Goal: Find specific page/section: Find specific page/section

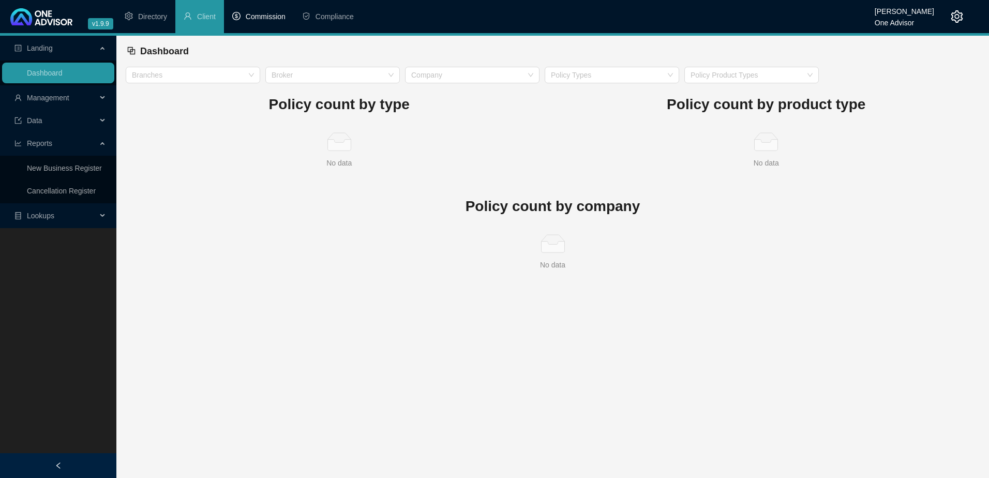
click at [263, 16] on span "Commission" at bounding box center [266, 16] width 40 height 8
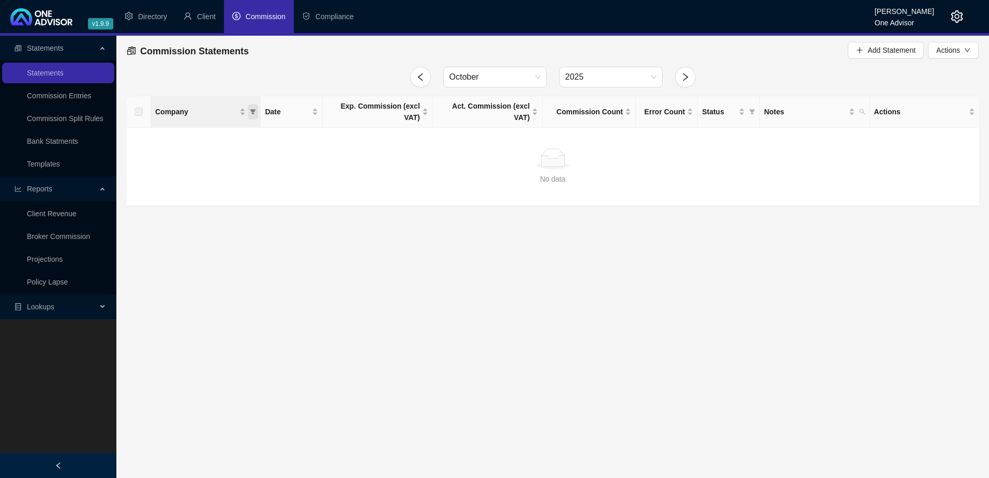
click at [253, 109] on icon "filter" at bounding box center [253, 111] width 6 height 5
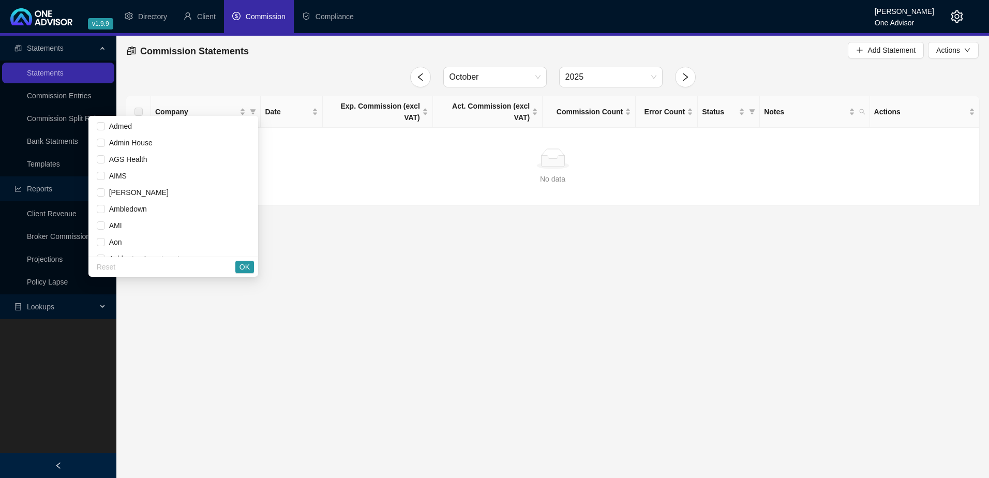
click at [58, 160] on link "Templates" at bounding box center [43, 164] width 33 height 8
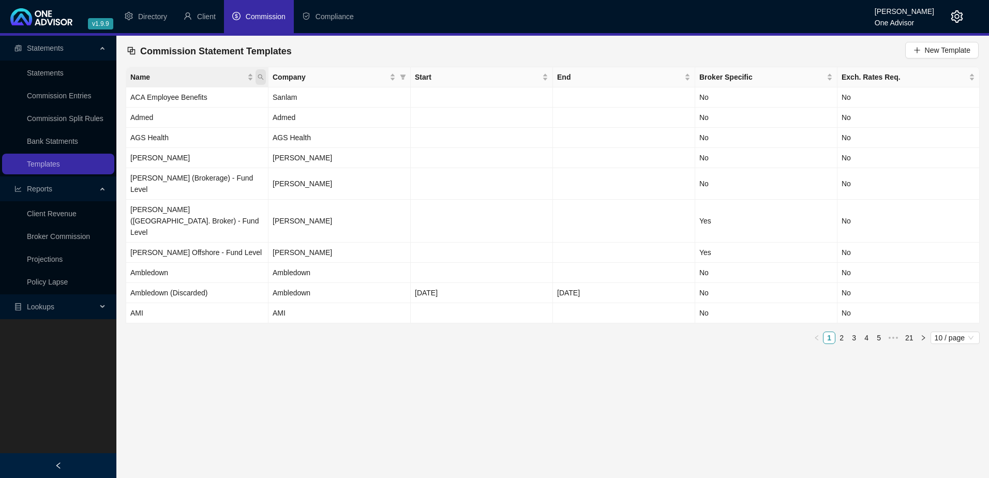
click at [261, 77] on icon "search" at bounding box center [260, 77] width 6 height 6
type input "bright"
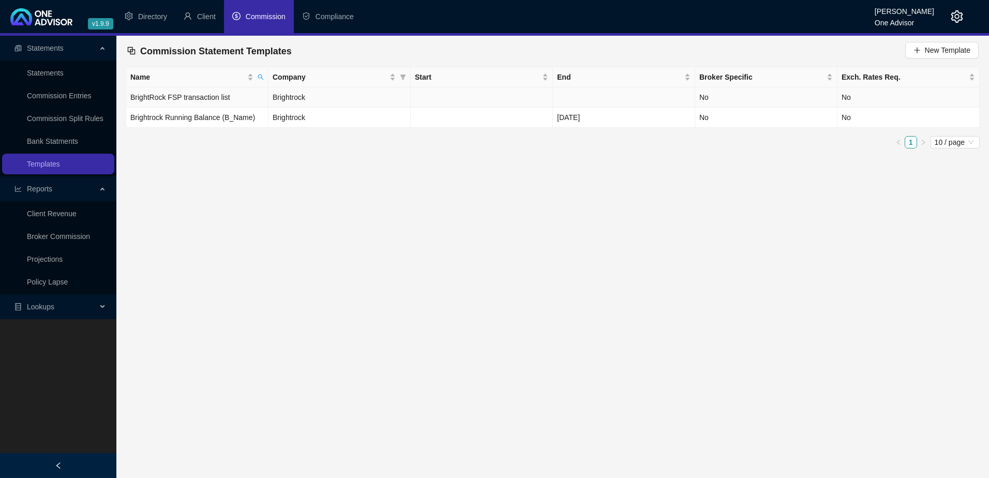
click at [251, 101] on td "BrightRock FSP transaction list" at bounding box center [197, 97] width 142 height 20
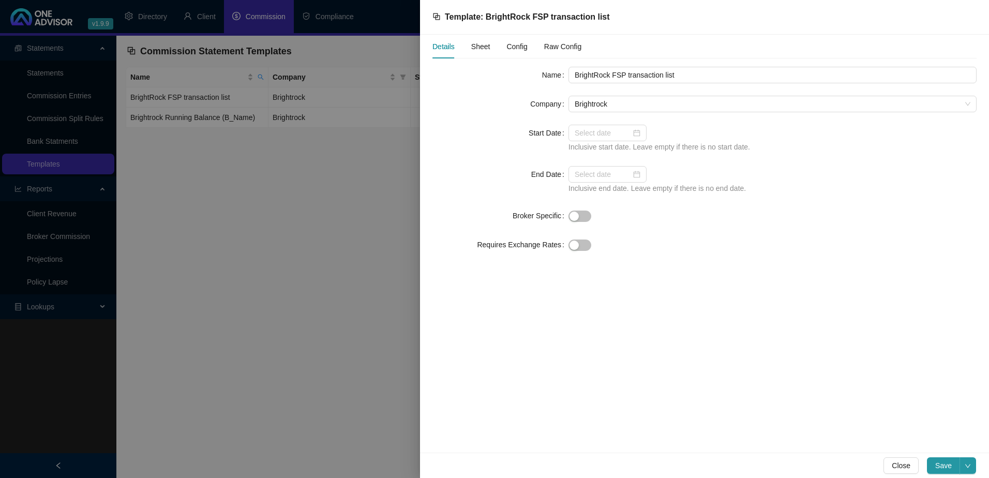
click at [516, 45] on span "Config" at bounding box center [516, 46] width 21 height 7
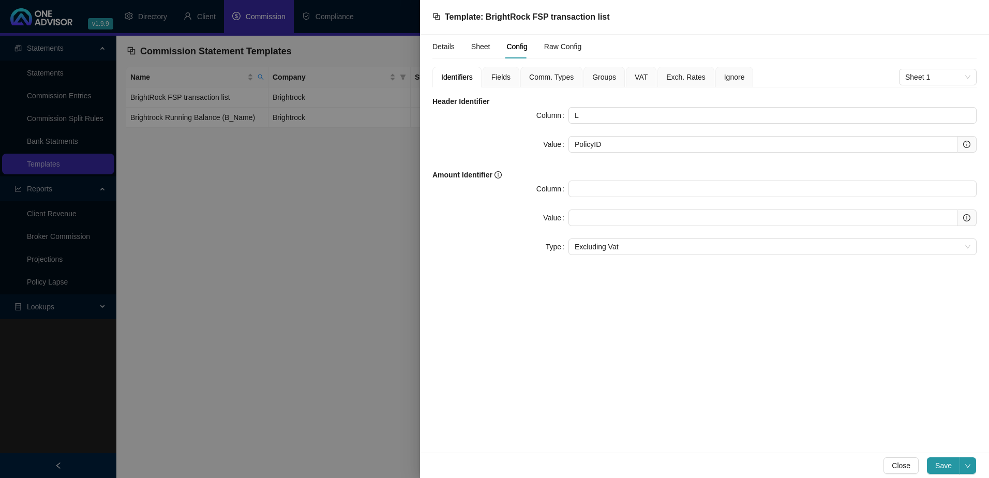
click at [492, 73] on div "Fields" at bounding box center [500, 77] width 37 height 21
